Goal: Find specific fact: Find specific page/section

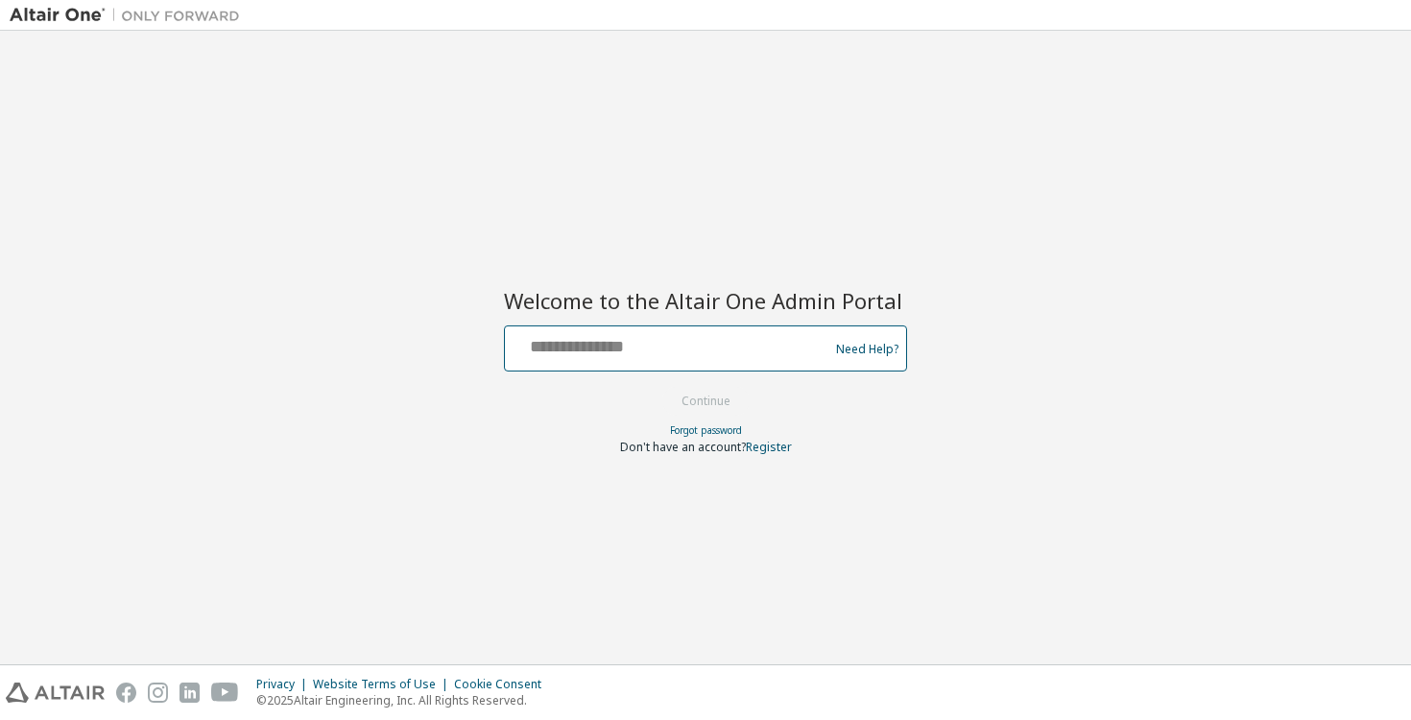
click at [733, 338] on input "text" at bounding box center [670, 344] width 314 height 28
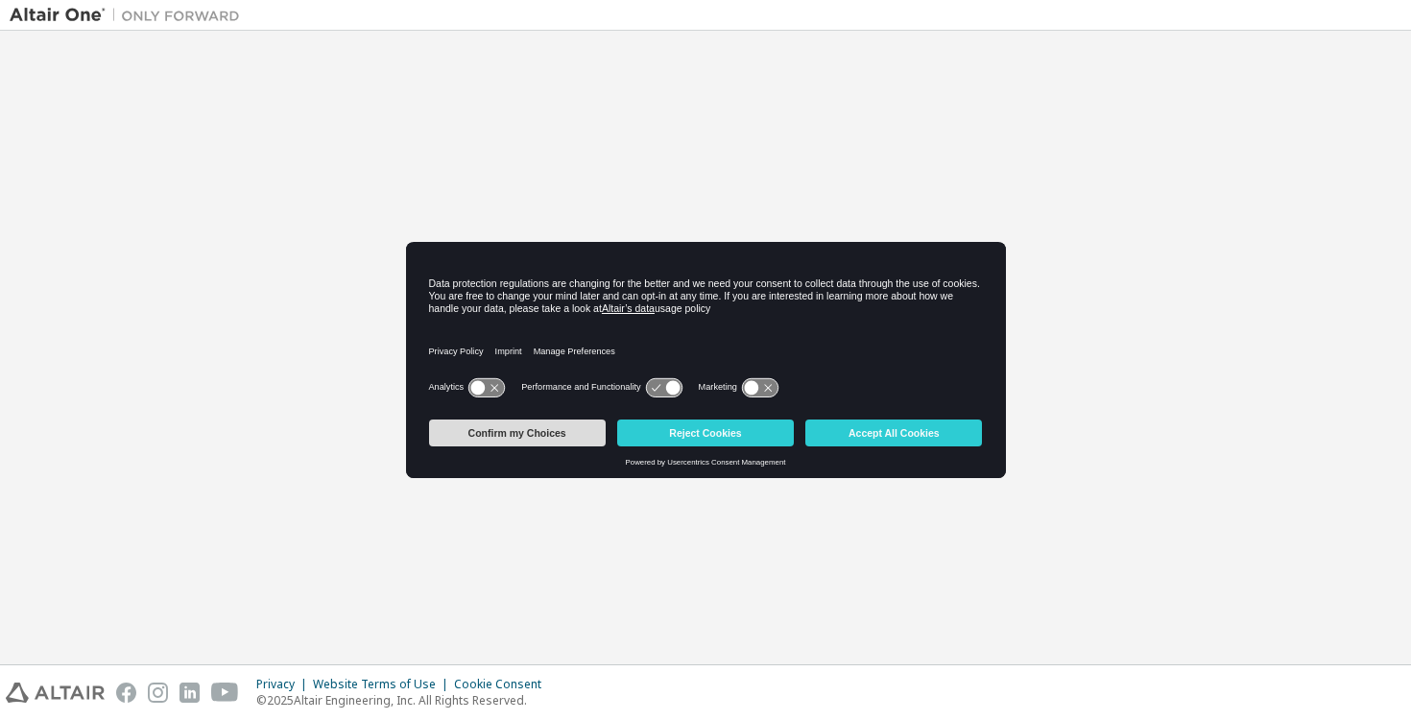
click at [564, 422] on button "Confirm my Choices" at bounding box center [517, 432] width 177 height 27
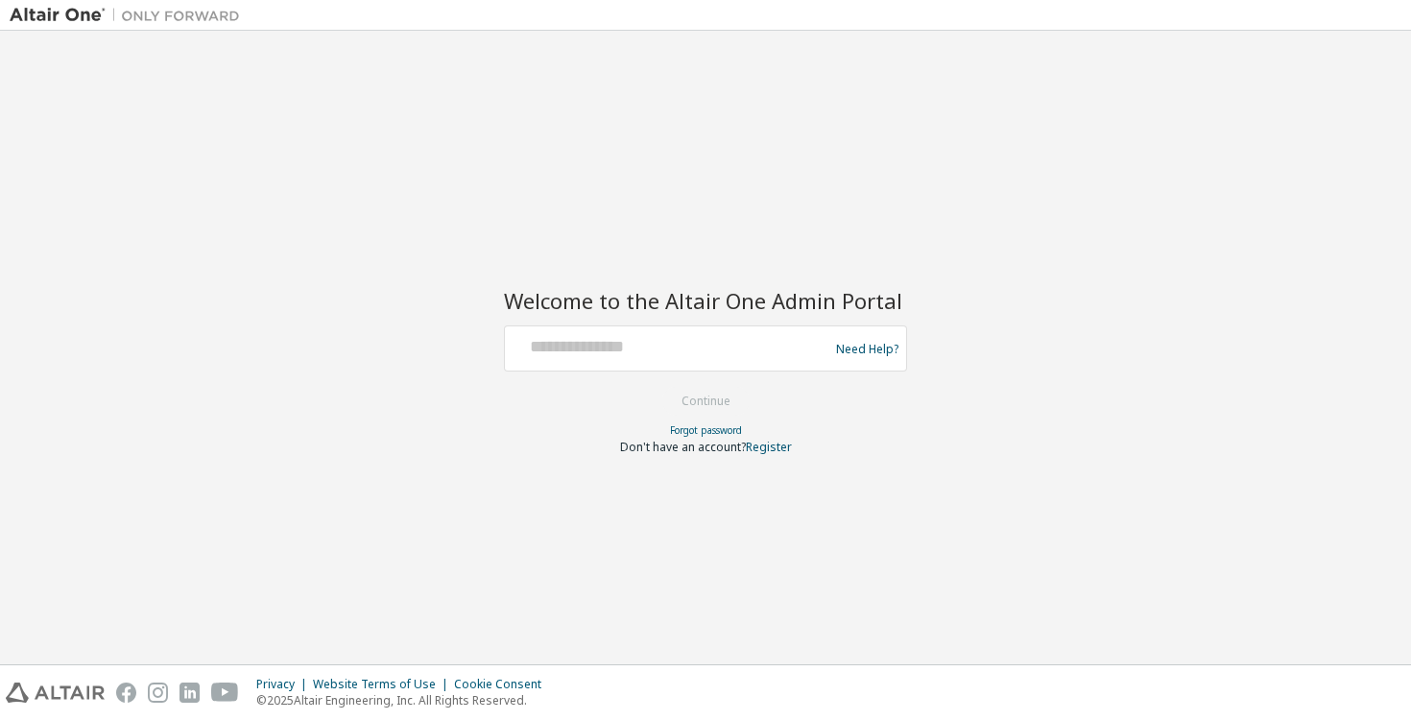
click at [683, 316] on div "Welcome to the Altair One Admin Portal Need Help? Please make sure that you pro…" at bounding box center [705, 360] width 403 height 190
click at [683, 346] on input "text" at bounding box center [670, 344] width 314 height 28
type input "**********"
click at [719, 394] on button "Continue" at bounding box center [705, 401] width 89 height 29
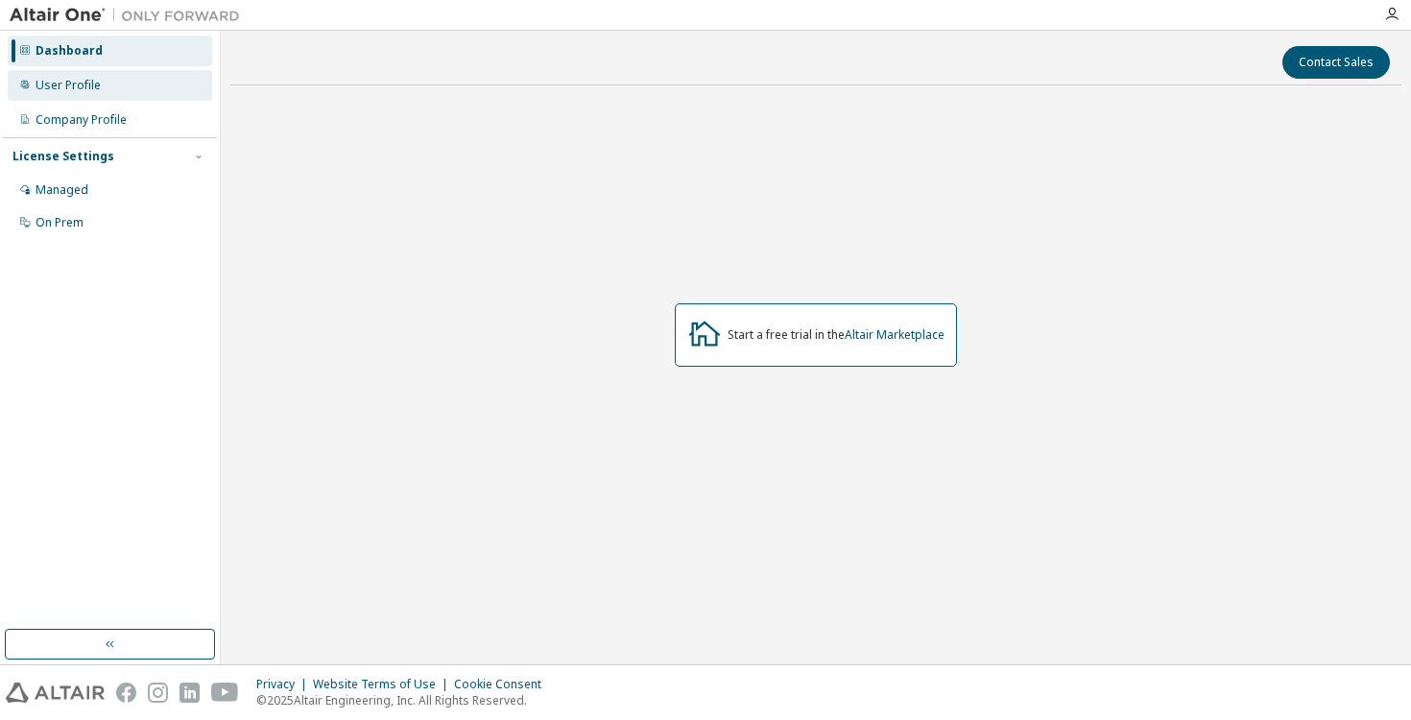
click at [108, 91] on div "User Profile" at bounding box center [110, 85] width 204 height 31
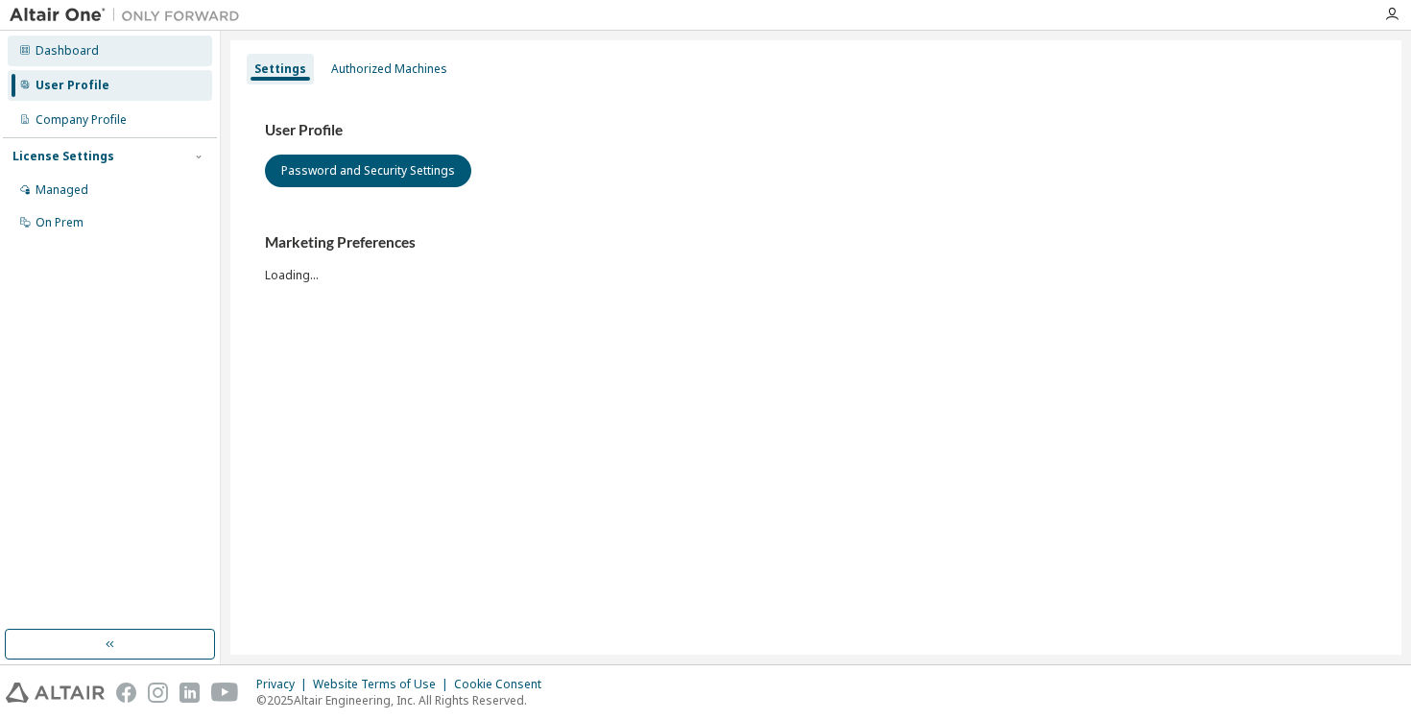
click at [135, 63] on div "Dashboard" at bounding box center [110, 51] width 204 height 31
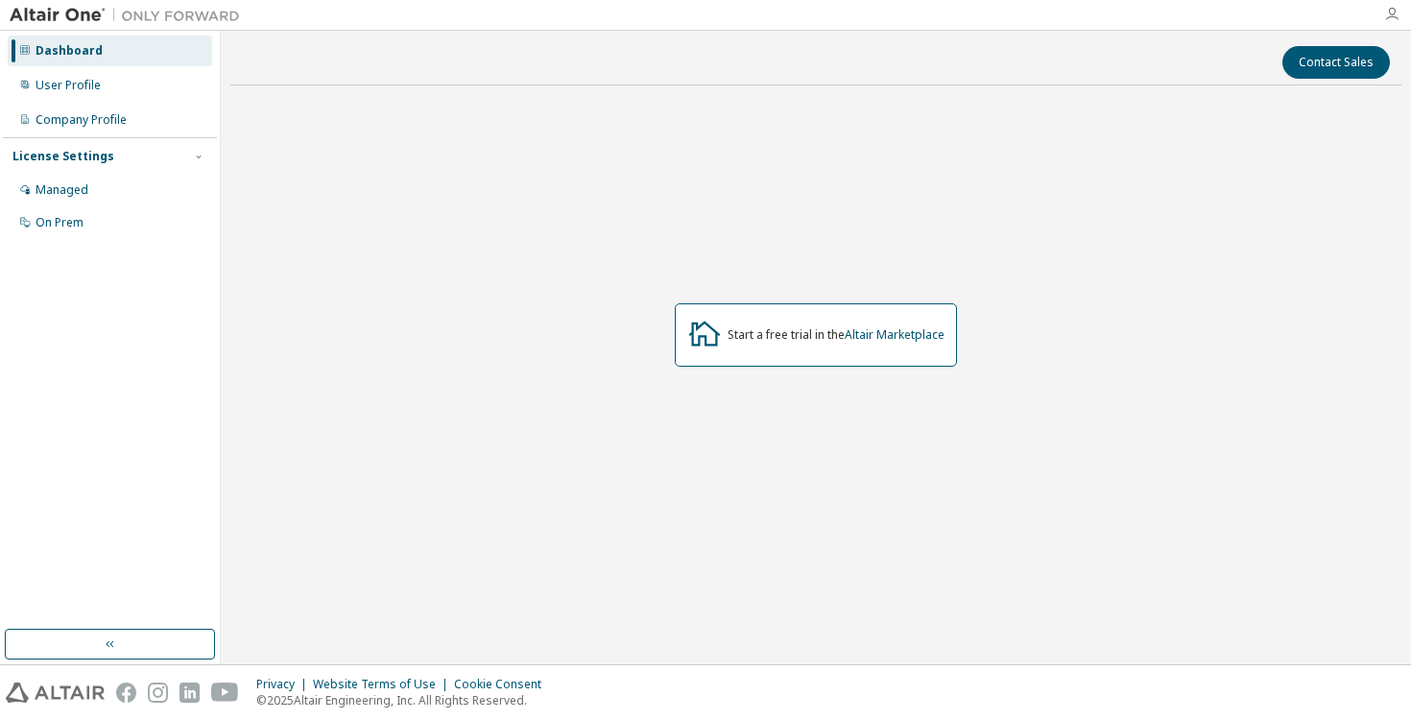
click at [1395, 10] on icon "button" at bounding box center [1391, 14] width 15 height 15
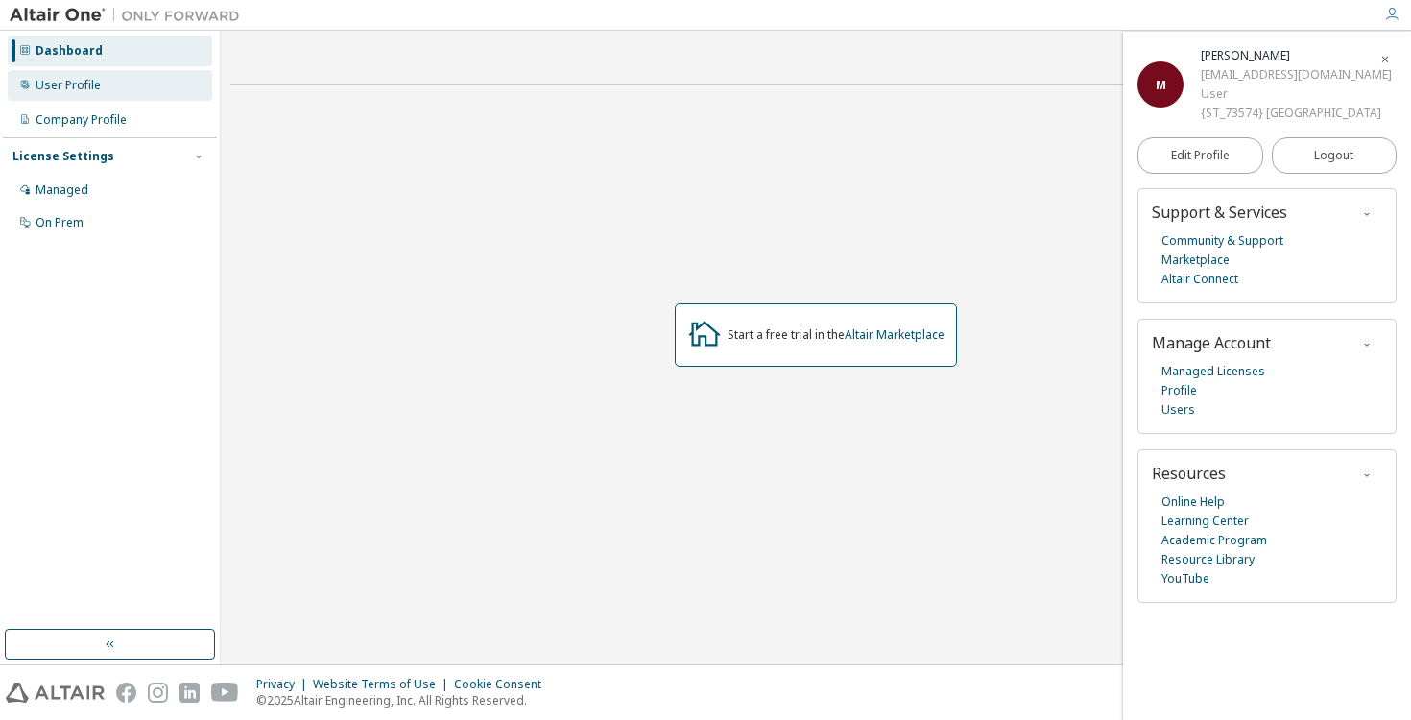
click at [140, 91] on div "User Profile" at bounding box center [110, 85] width 204 height 31
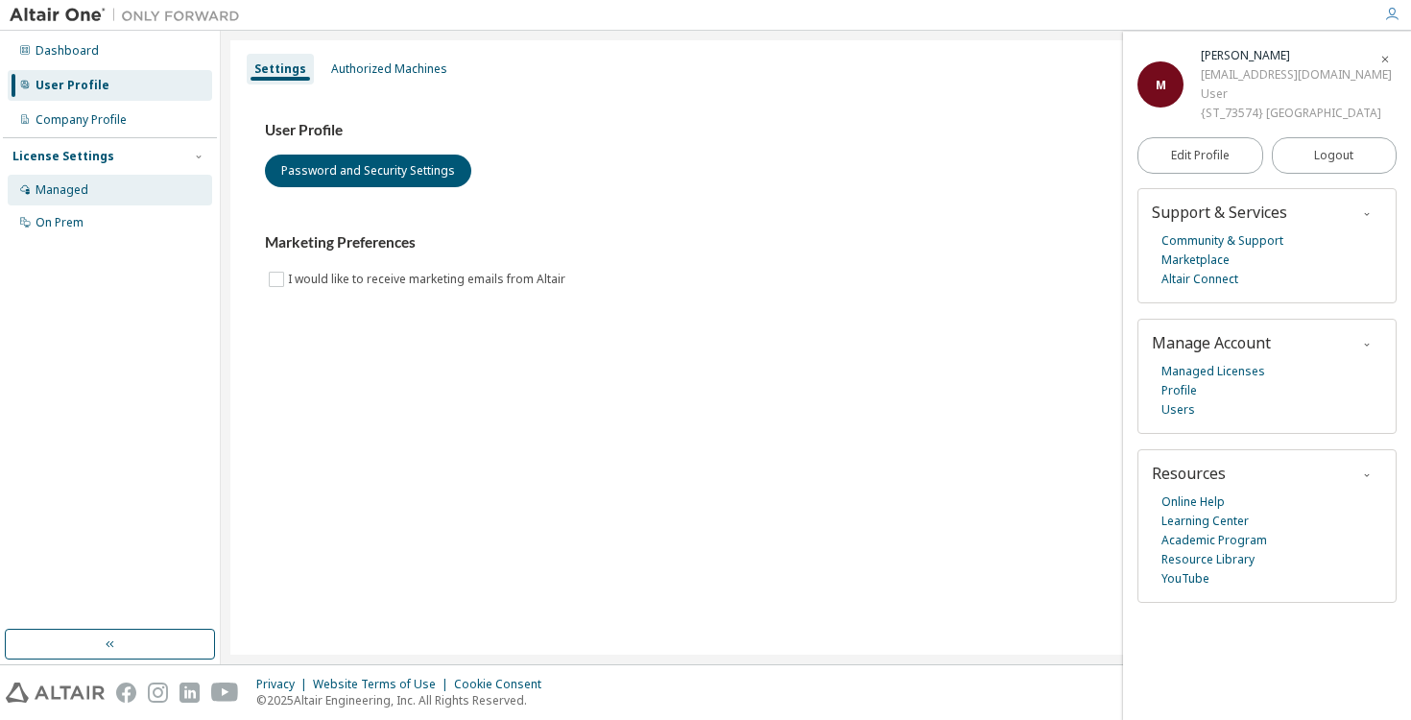
click at [108, 181] on div "Managed" at bounding box center [110, 190] width 204 height 31
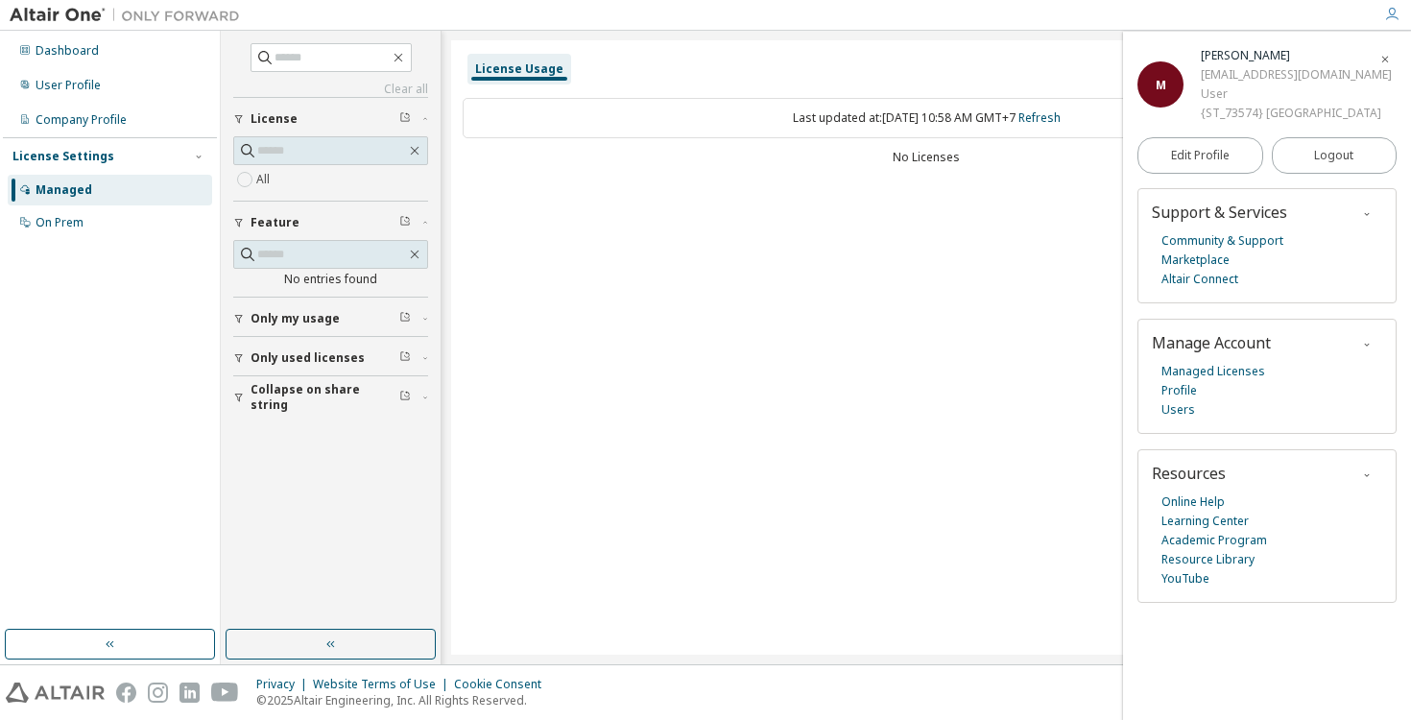
click at [344, 314] on div "Only my usage" at bounding box center [336, 318] width 172 height 15
click at [1211, 270] on link "Marketplace" at bounding box center [1195, 259] width 68 height 19
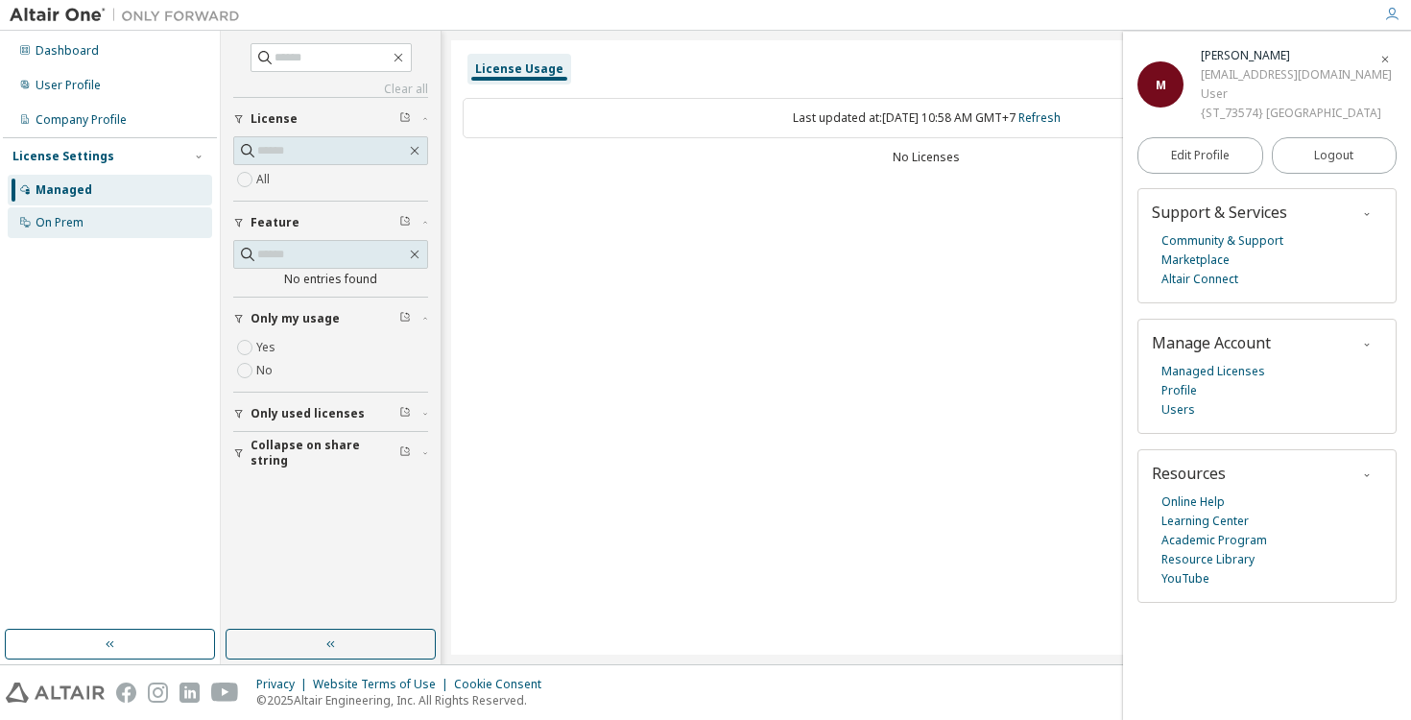
click at [77, 225] on div "On Prem" at bounding box center [60, 222] width 48 height 15
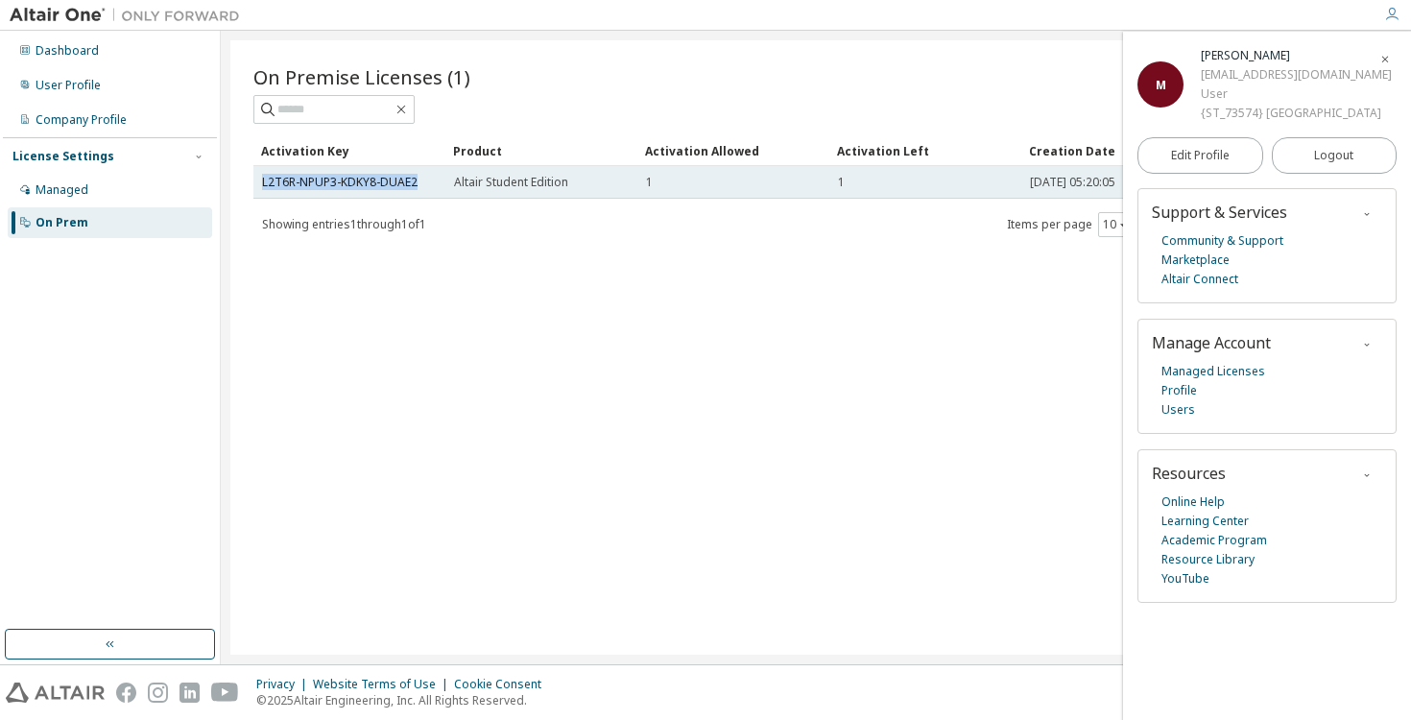
drag, startPoint x: 431, startPoint y: 179, endPoint x: 261, endPoint y: 180, distance: 169.9
click at [261, 180] on td "L2T6R-NPUP3-KDKY8-DUAE2" at bounding box center [349, 182] width 192 height 33
copy link "L2T6R-NPUP3-KDKY8-DUAE2"
